Goal: Task Accomplishment & Management: Manage account settings

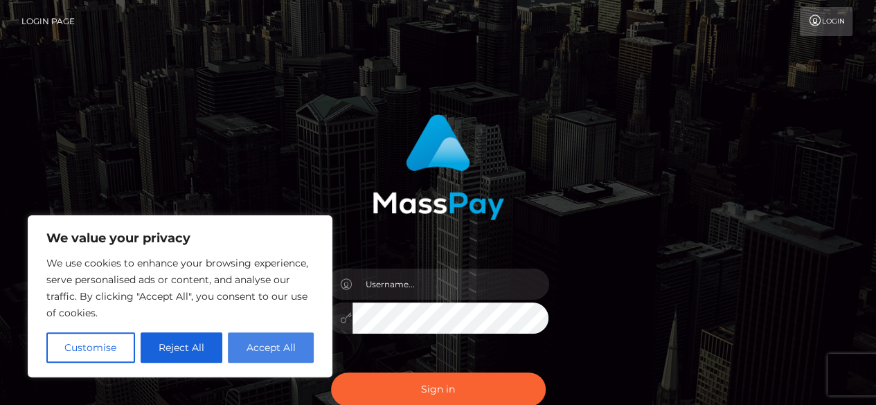
click at [263, 339] on button "Accept All" at bounding box center [271, 348] width 86 height 30
checkbox input "true"
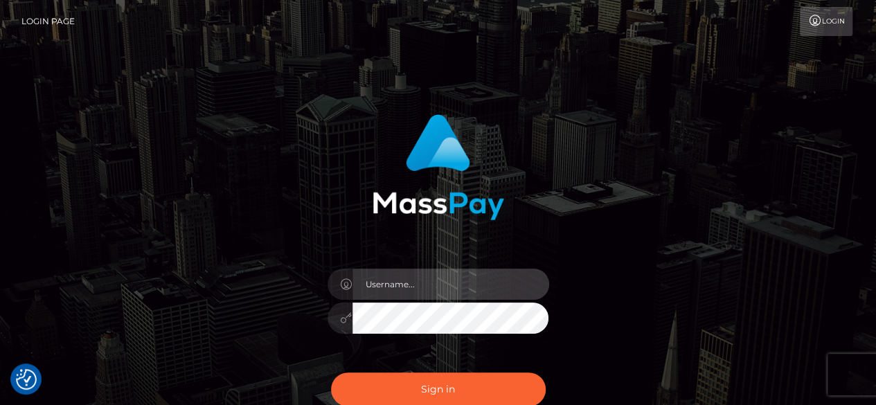
click at [369, 288] on input "text" at bounding box center [451, 284] width 197 height 31
type input "[EMAIL_ADDRESS][DOMAIN_NAME]"
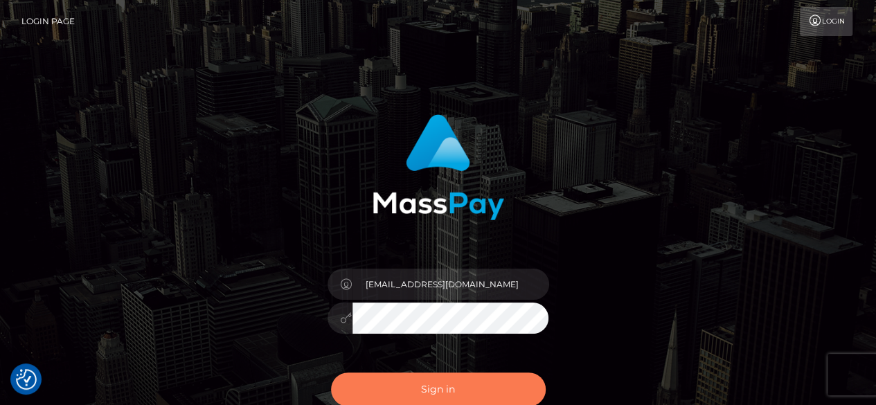
click at [430, 389] on button "Sign in" at bounding box center [438, 390] width 215 height 34
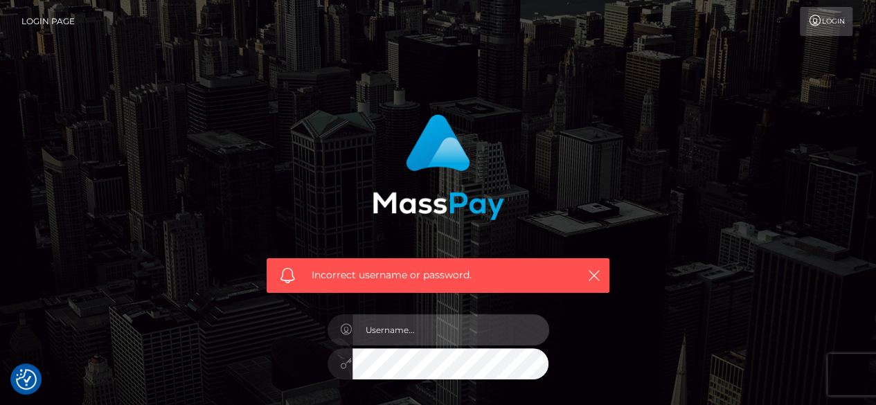
click at [381, 335] on input "text" at bounding box center [451, 330] width 197 height 31
type input "[EMAIL_ADDRESS][DOMAIN_NAME]"
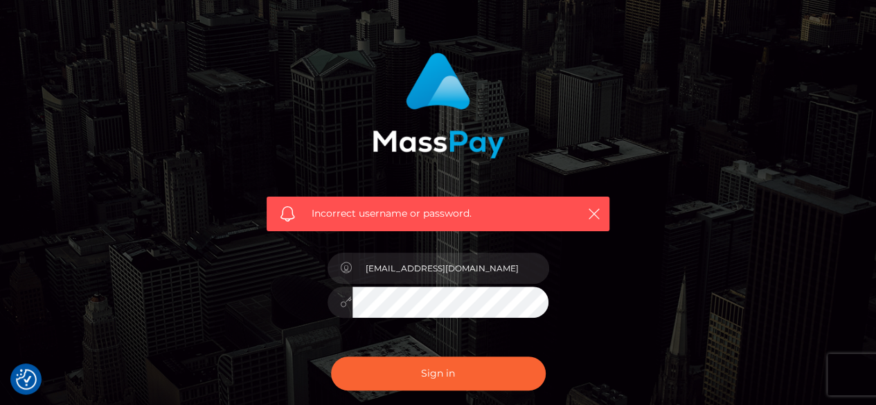
scroll to position [64, 0]
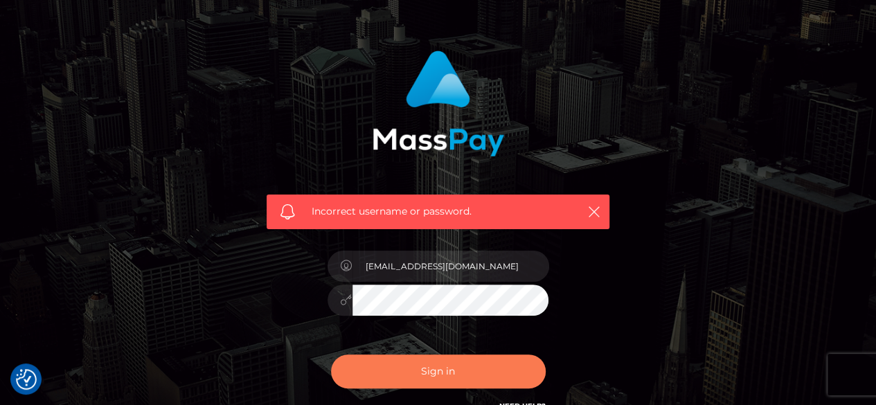
click at [461, 358] on button "Sign in" at bounding box center [438, 372] width 215 height 34
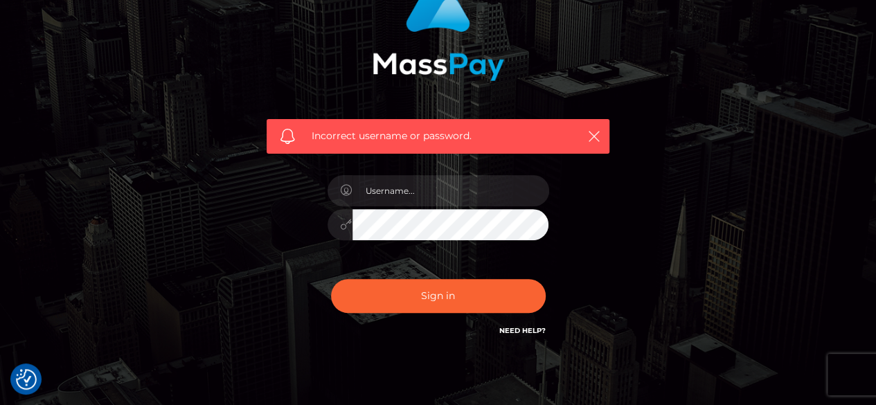
scroll to position [153, 0]
